Goal: Information Seeking & Learning: Learn about a topic

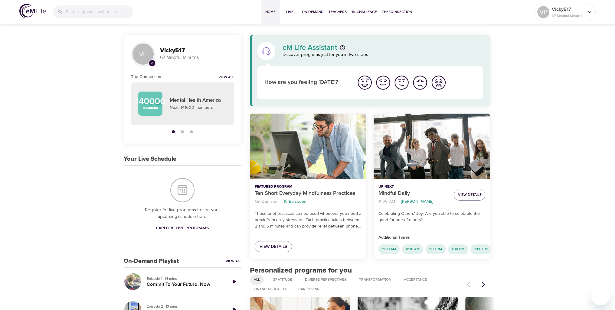
click at [363, 83] on img "I'm feeling great" at bounding box center [364, 82] width 17 height 17
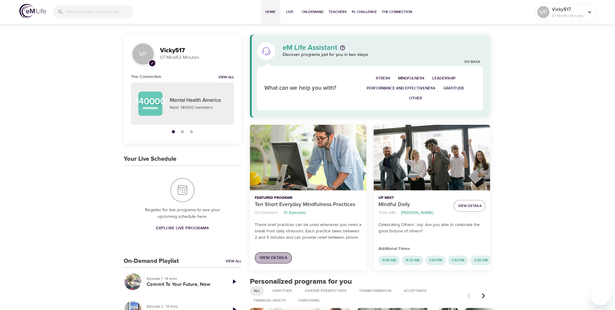
click at [269, 259] on span "View Details" at bounding box center [273, 258] width 28 height 8
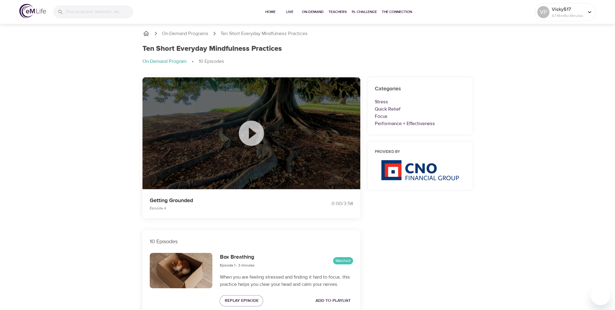
click at [253, 135] on icon at bounding box center [251, 133] width 25 height 25
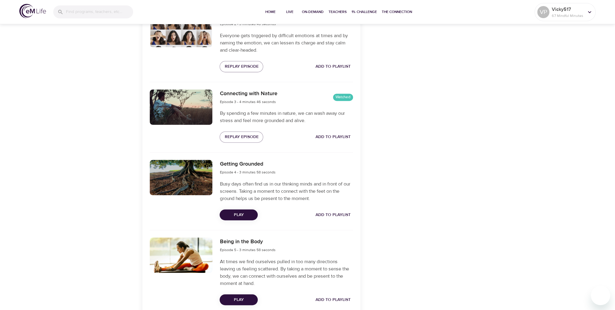
scroll to position [333, 0]
